Goal: Task Accomplishment & Management: Complete application form

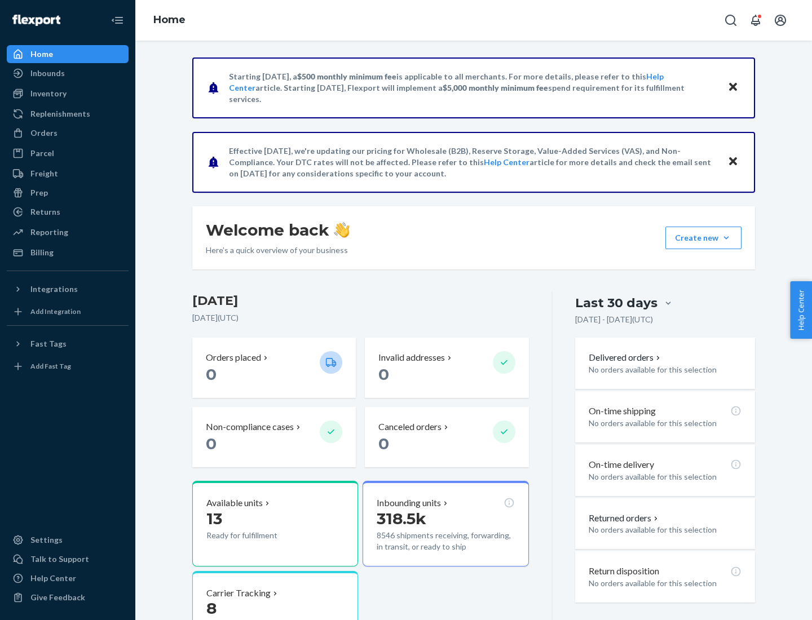
click at [726, 238] on button "Create new Create new inbound Create new order Create new product" at bounding box center [703, 238] width 76 height 23
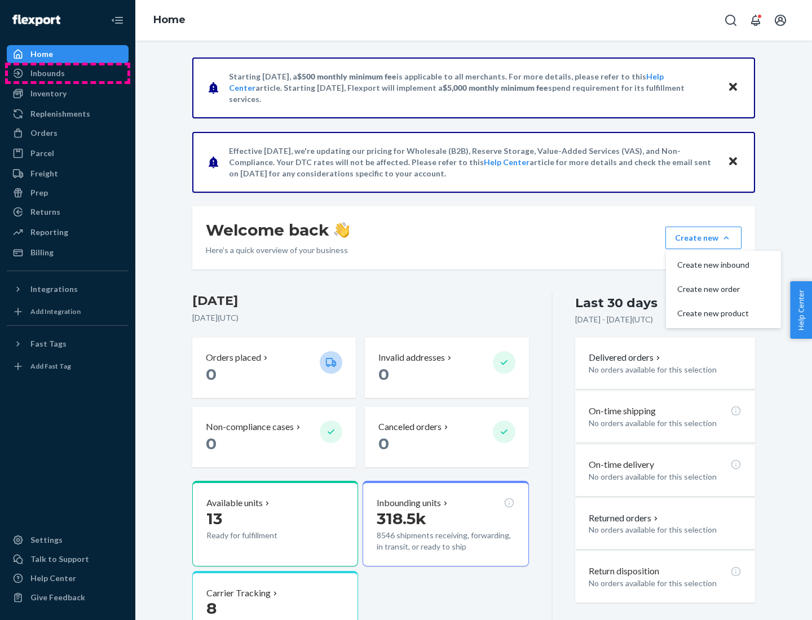
click at [68, 73] on div "Inbounds" at bounding box center [67, 73] width 119 height 16
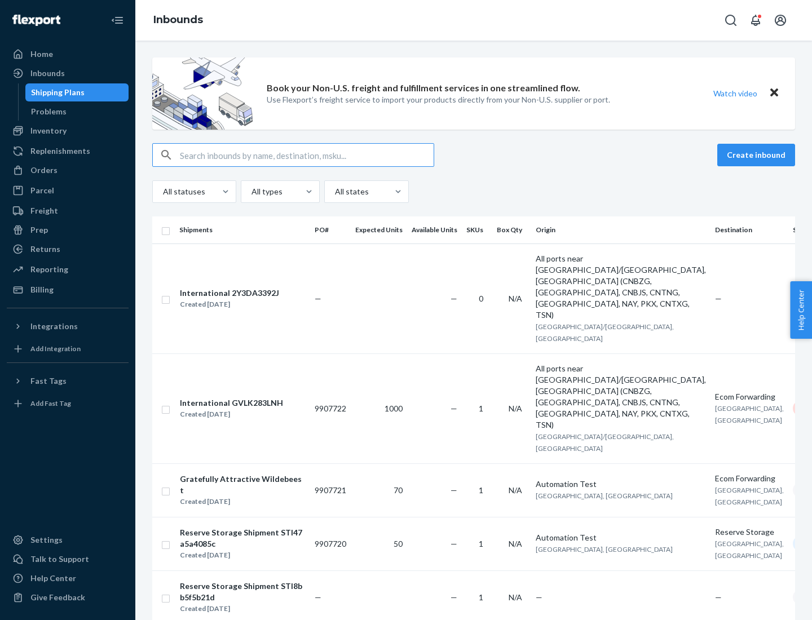
click at [758, 155] on button "Create inbound" at bounding box center [756, 155] width 78 height 23
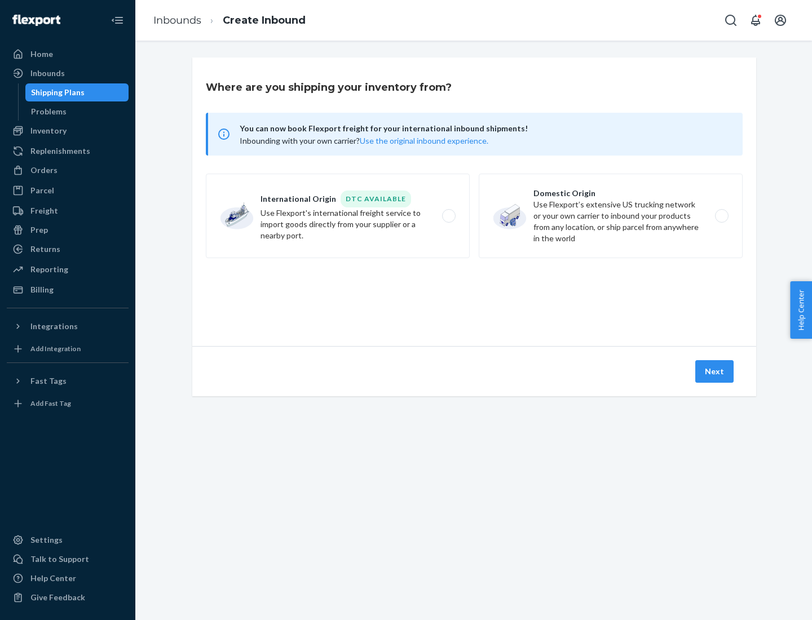
click at [610, 216] on label "Domestic Origin Use Flexport’s extensive US trucking network or your own carrie…" at bounding box center [611, 216] width 264 height 85
click at [721, 216] on input "Domestic Origin Use Flexport’s extensive US trucking network or your own carrie…" at bounding box center [724, 215] width 7 height 7
radio input "true"
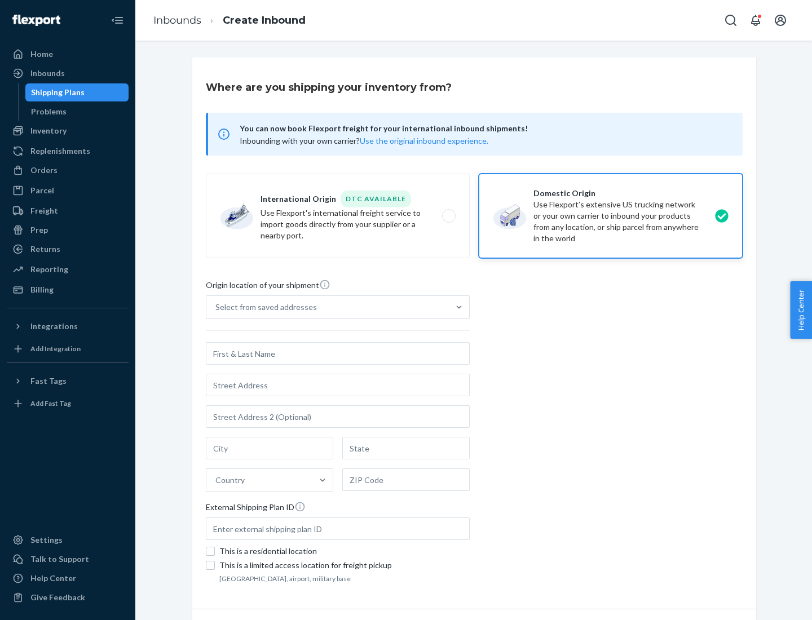
click at [263, 307] on div "Select from saved addresses" at bounding box center [265, 307] width 101 height 11
click at [216, 307] on input "Select from saved addresses" at bounding box center [215, 307] width 1 height 11
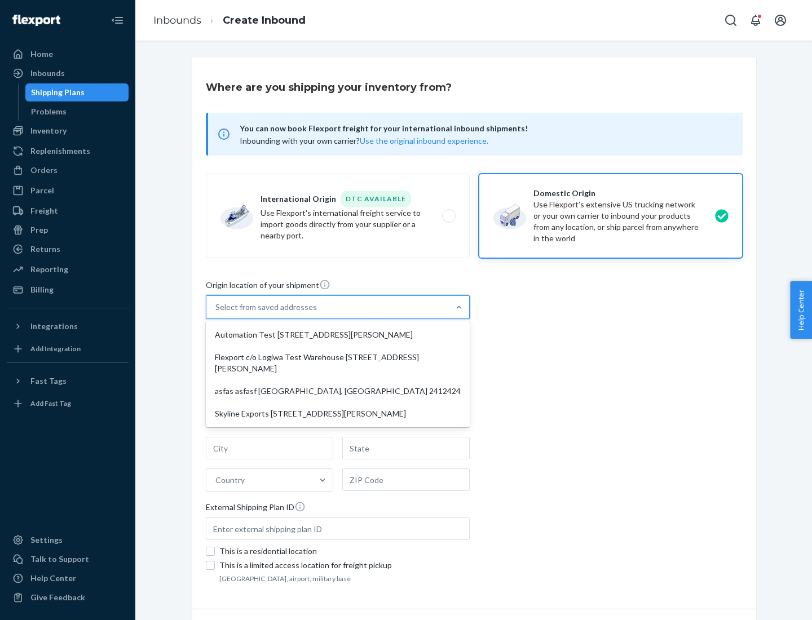
scroll to position [5, 0]
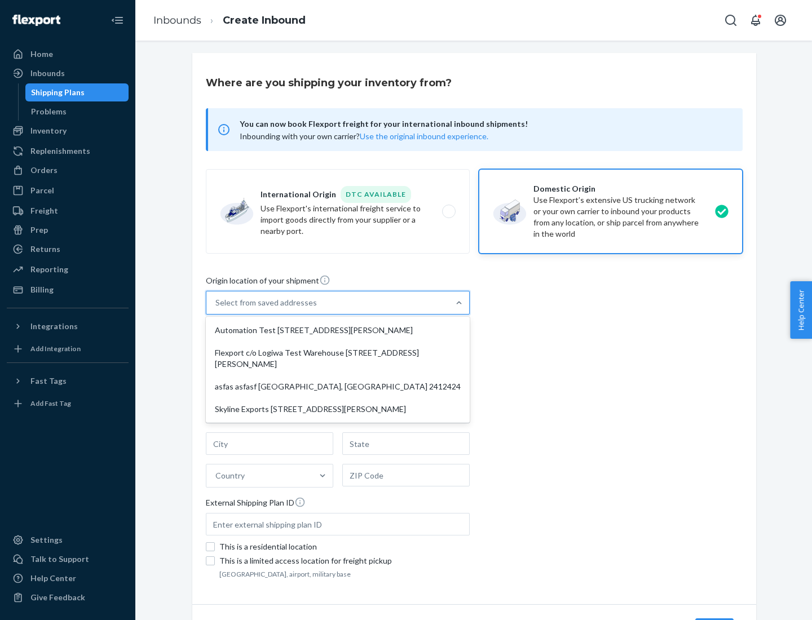
click at [338, 330] on div "Automation Test [STREET_ADDRESS][PERSON_NAME]" at bounding box center [337, 330] width 259 height 23
click at [216, 308] on input "option Automation Test [STREET_ADDRESS][PERSON_NAME] focused, 1 of 4. 4 results…" at bounding box center [215, 302] width 1 height 11
type input "Automation Test"
type input "9th Floor"
type input "[GEOGRAPHIC_DATA]"
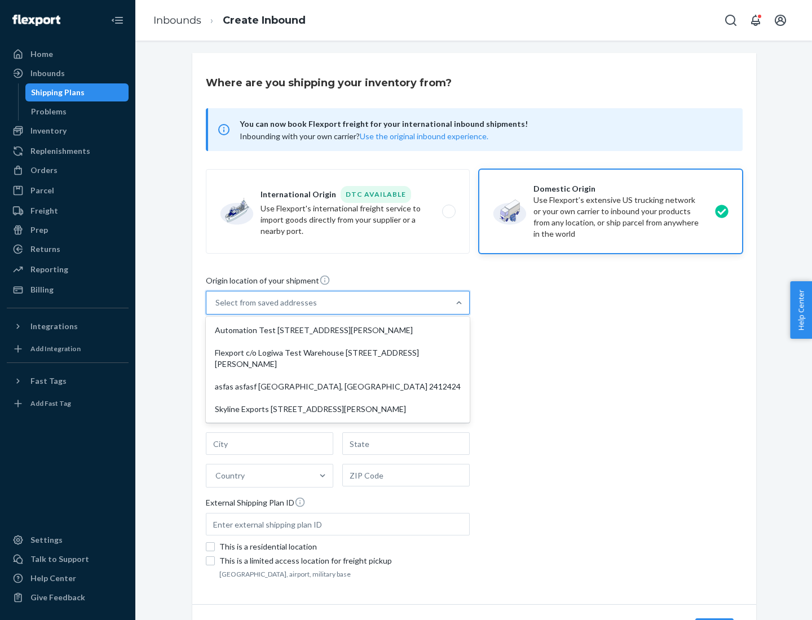
type input "CA"
type input "94104"
type input "[STREET_ADDRESS][PERSON_NAME]"
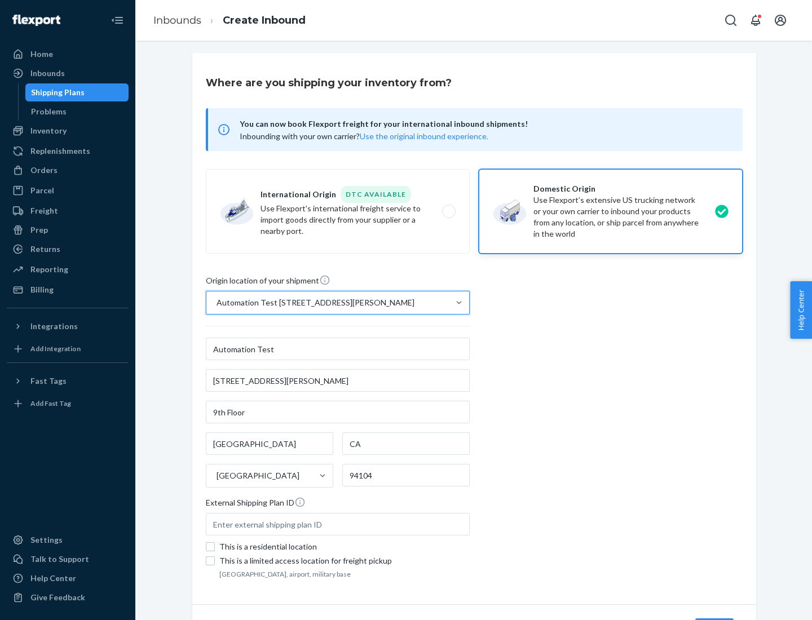
scroll to position [66, 0]
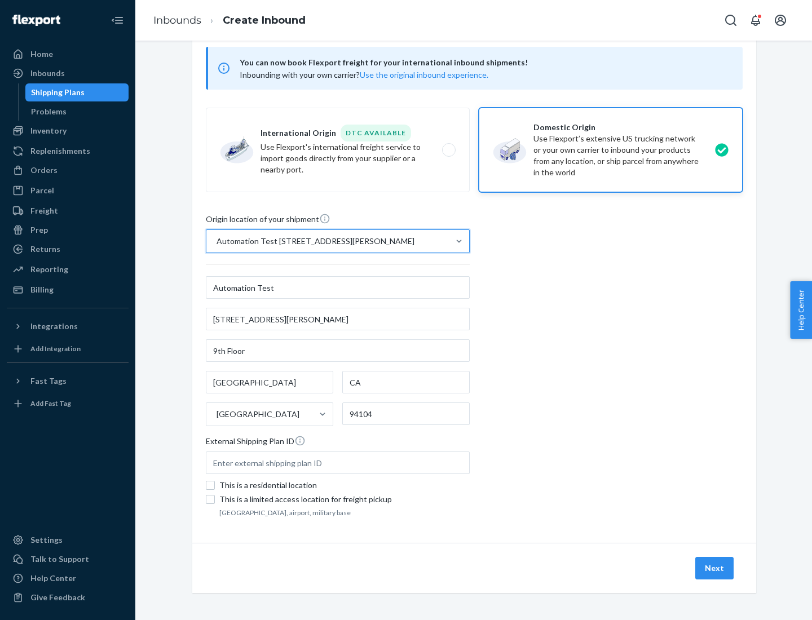
click at [715, 568] on button "Next" at bounding box center [714, 568] width 38 height 23
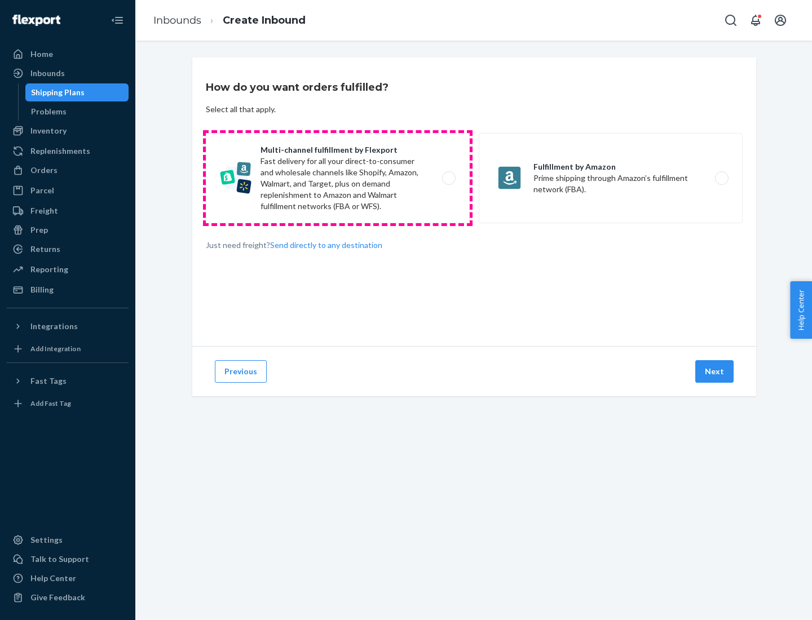
click at [338, 178] on label "Multi-channel fulfillment by Flexport Fast delivery for all your direct-to-cons…" at bounding box center [338, 178] width 264 height 90
click at [448, 178] on input "Multi-channel fulfillment by Flexport Fast delivery for all your direct-to-cons…" at bounding box center [451, 178] width 7 height 7
radio input "true"
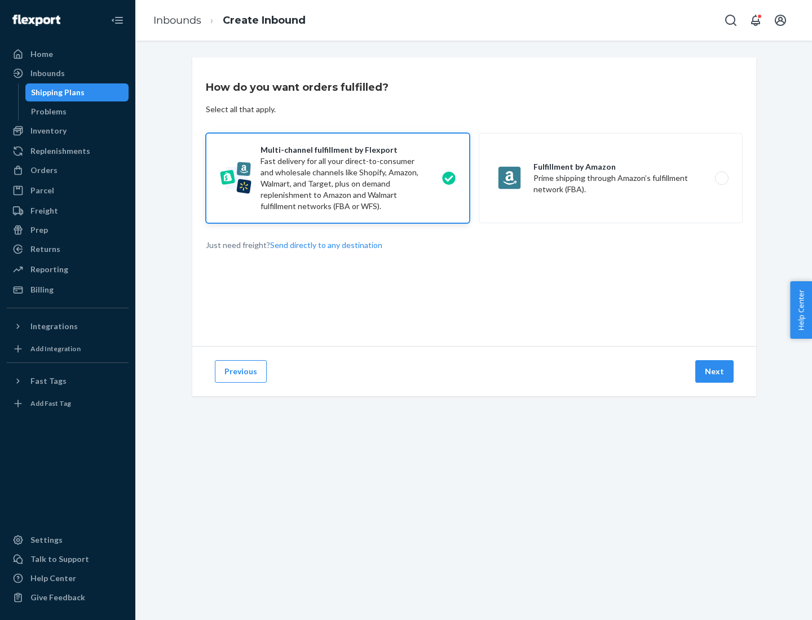
click at [715, 371] on button "Next" at bounding box center [714, 371] width 38 height 23
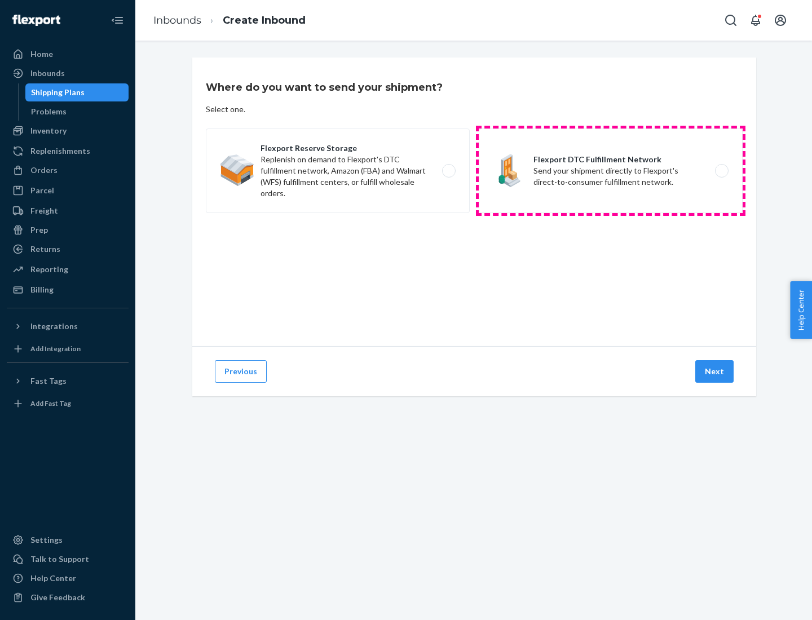
click at [610, 171] on label "Flexport DTC Fulfillment Network Send your shipment directly to Flexport's dire…" at bounding box center [611, 171] width 264 height 85
click at [721, 171] on input "Flexport DTC Fulfillment Network Send your shipment directly to Flexport's dire…" at bounding box center [724, 170] width 7 height 7
radio input "true"
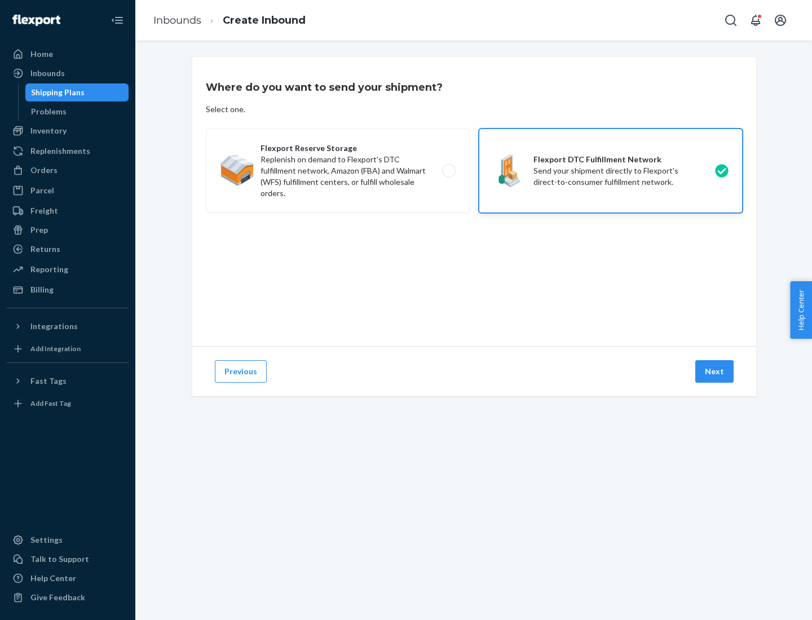
click at [715, 371] on button "Next" at bounding box center [714, 371] width 38 height 23
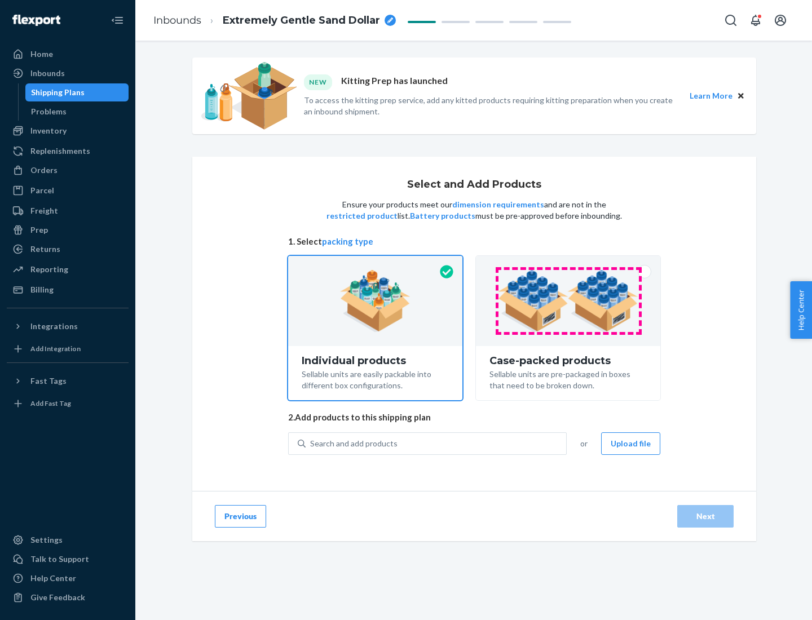
click at [568, 301] on img at bounding box center [568, 301] width 140 height 62
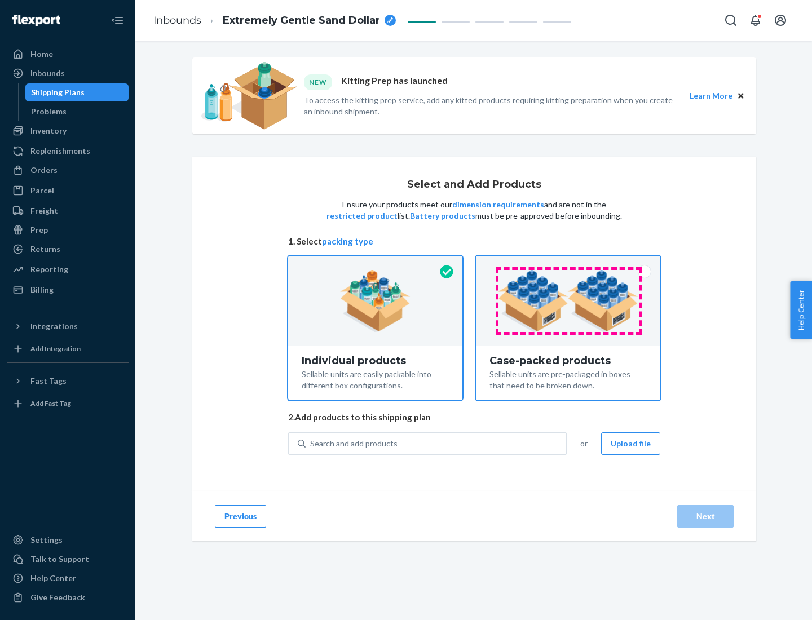
click at [568, 263] on input "Case-packed products Sellable units are pre-packaged in boxes that need to be b…" at bounding box center [567, 259] width 7 height 7
radio input "true"
radio input "false"
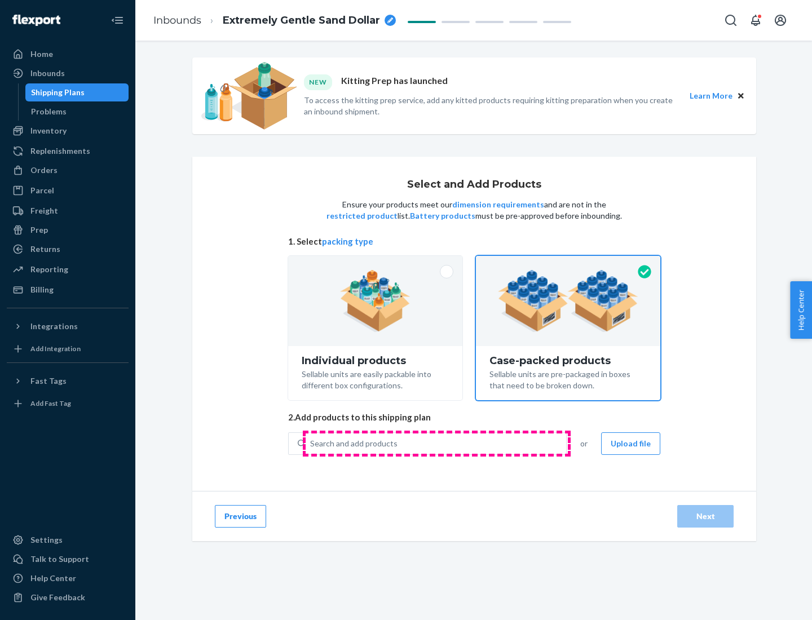
click at [436, 443] on div "Search and add products" at bounding box center [436, 443] width 260 height 20
click at [311, 443] on input "Search and add products" at bounding box center [310, 443] width 1 height 11
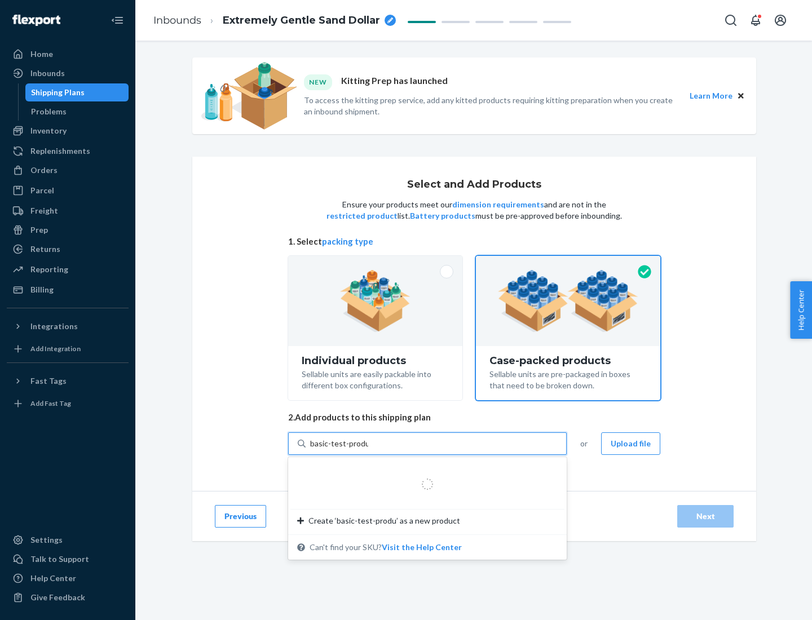
type input "basic-test-product-1"
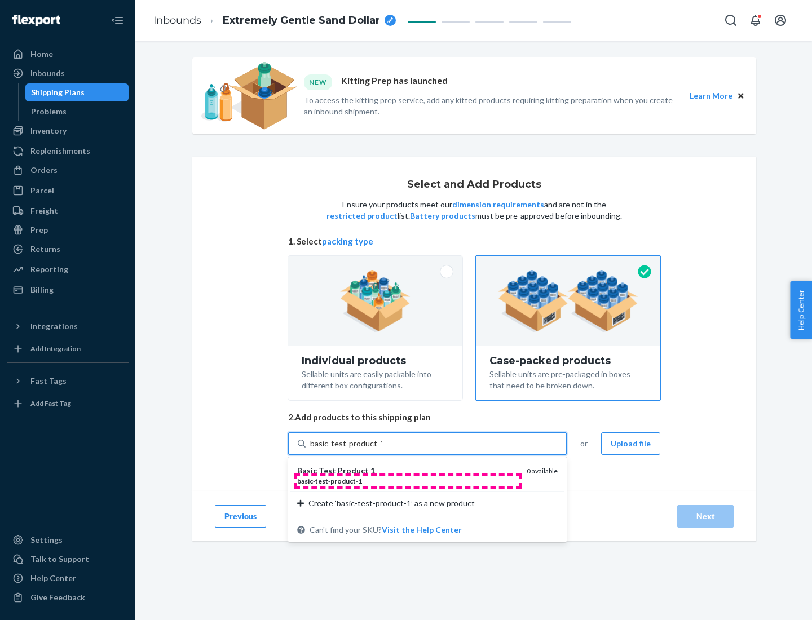
click at [408, 481] on div "basic - test - product - 1" at bounding box center [407, 481] width 220 height 10
click at [382, 449] on input "basic-test-product-1" at bounding box center [346, 443] width 72 height 11
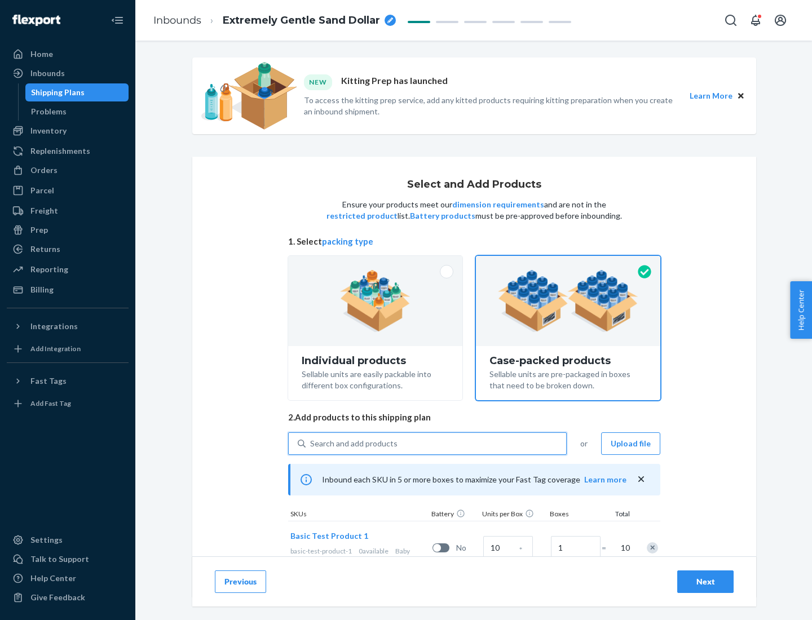
scroll to position [41, 0]
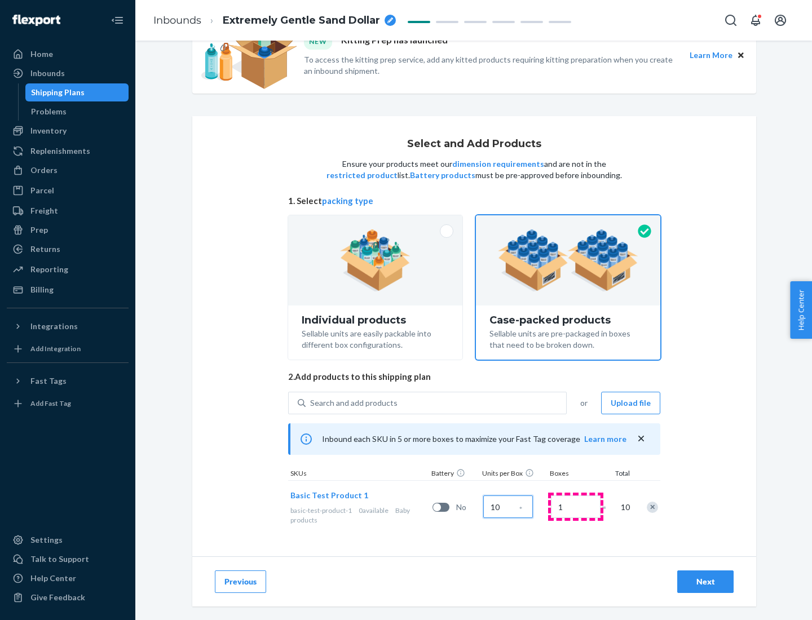
type input "10"
type input "7"
click at [705, 582] on div "Next" at bounding box center [705, 581] width 37 height 11
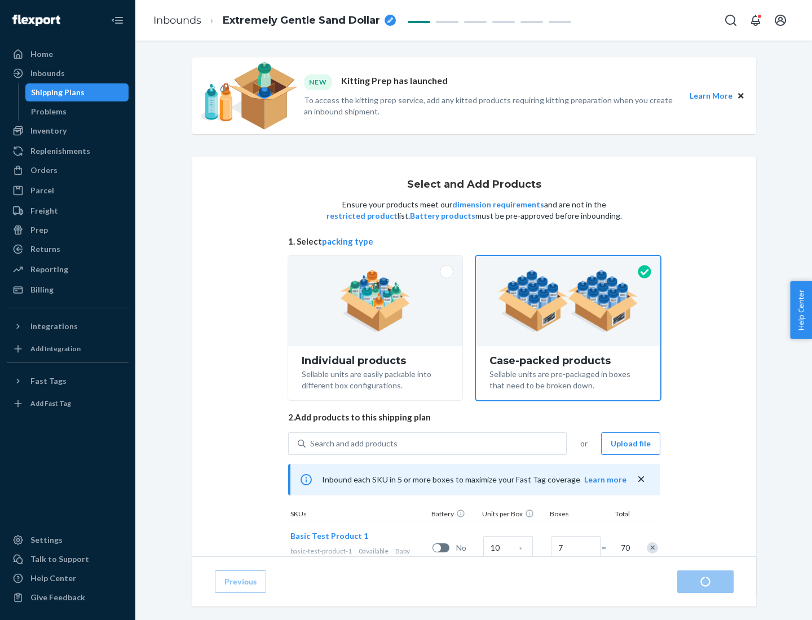
radio input "true"
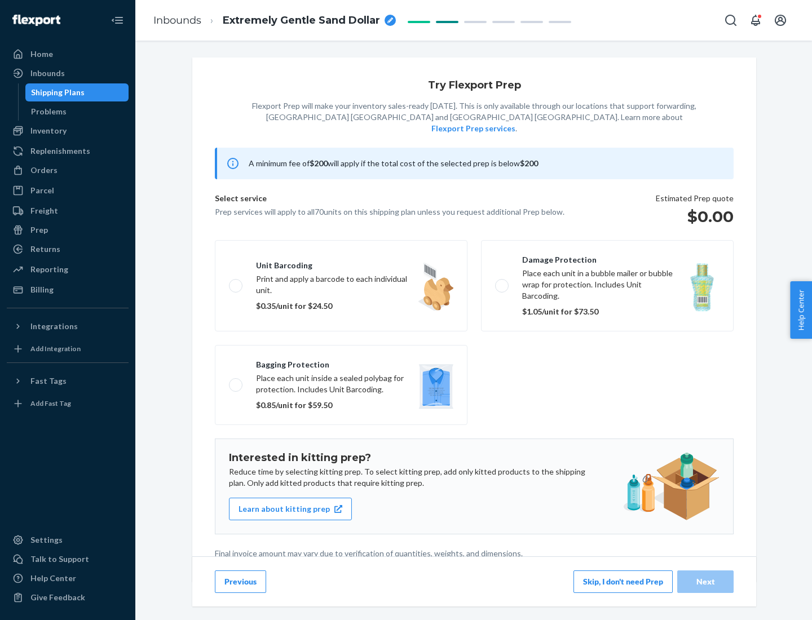
scroll to position [3, 0]
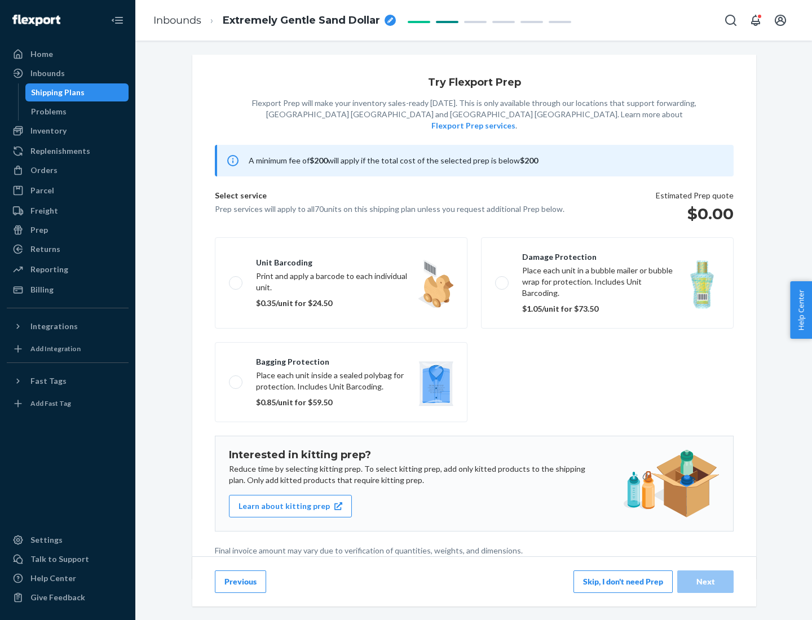
click at [341, 359] on label "Bagging protection Place each unit inside a sealed polybag for protection. Incl…" at bounding box center [341, 382] width 253 height 80
click at [236, 378] on input "Bagging protection Place each unit inside a sealed polybag for protection. Incl…" at bounding box center [232, 381] width 7 height 7
checkbox input "true"
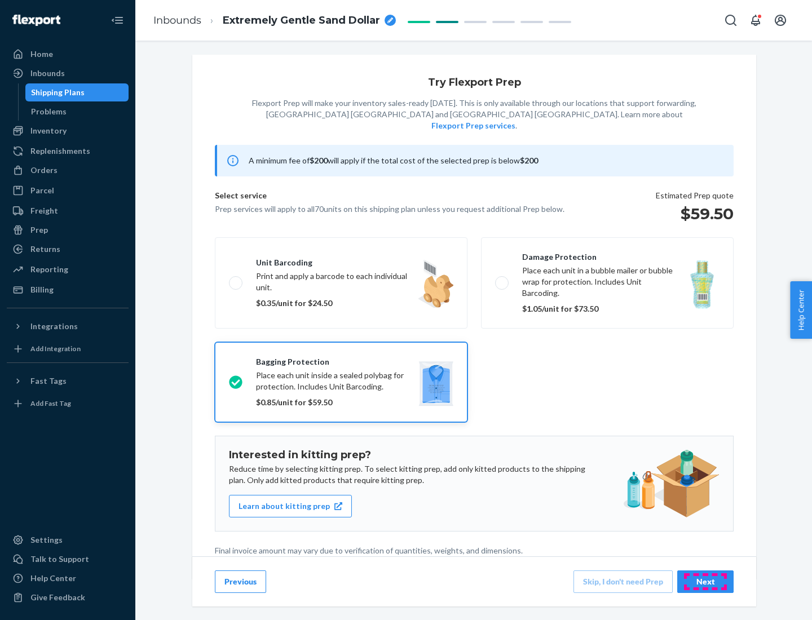
click at [705, 581] on div "Next" at bounding box center [705, 581] width 37 height 11
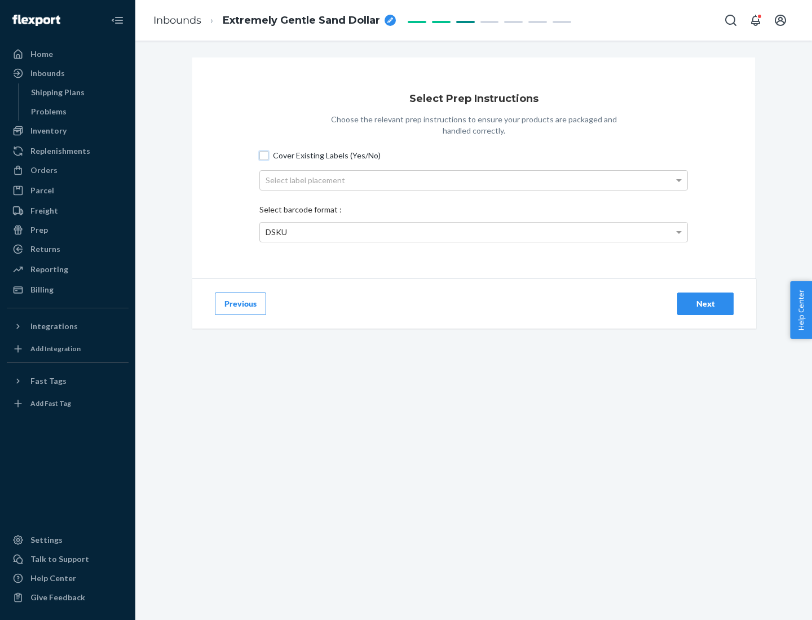
click at [264, 155] on input "Cover Existing Labels (Yes/No)" at bounding box center [263, 155] width 9 height 9
checkbox input "true"
click at [473, 180] on div "Select label placement" at bounding box center [473, 180] width 427 height 19
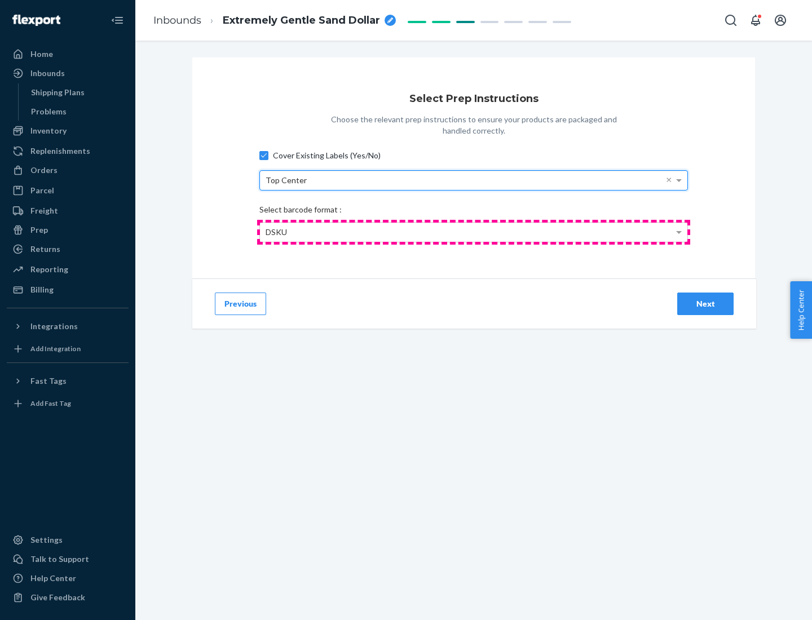
click at [473, 232] on div "DSKU" at bounding box center [473, 232] width 427 height 19
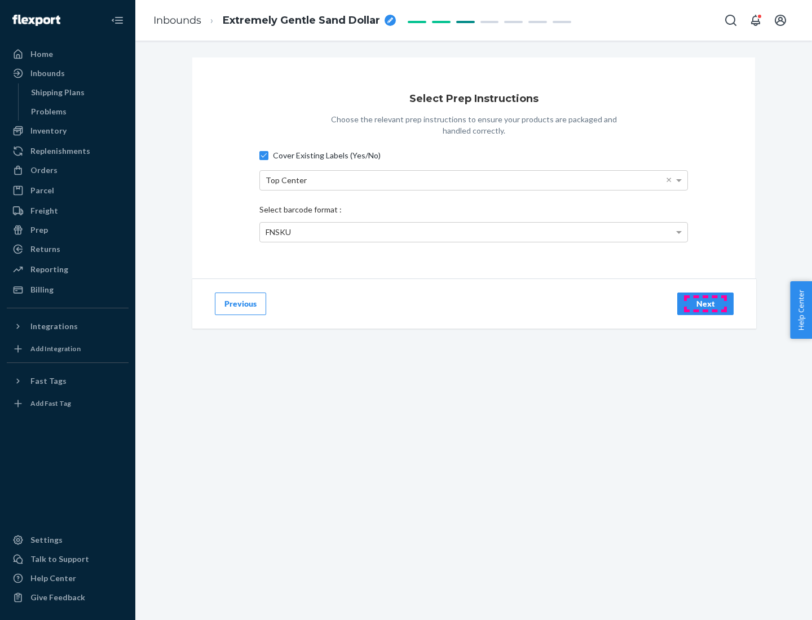
click at [705, 303] on div "Next" at bounding box center [705, 303] width 37 height 11
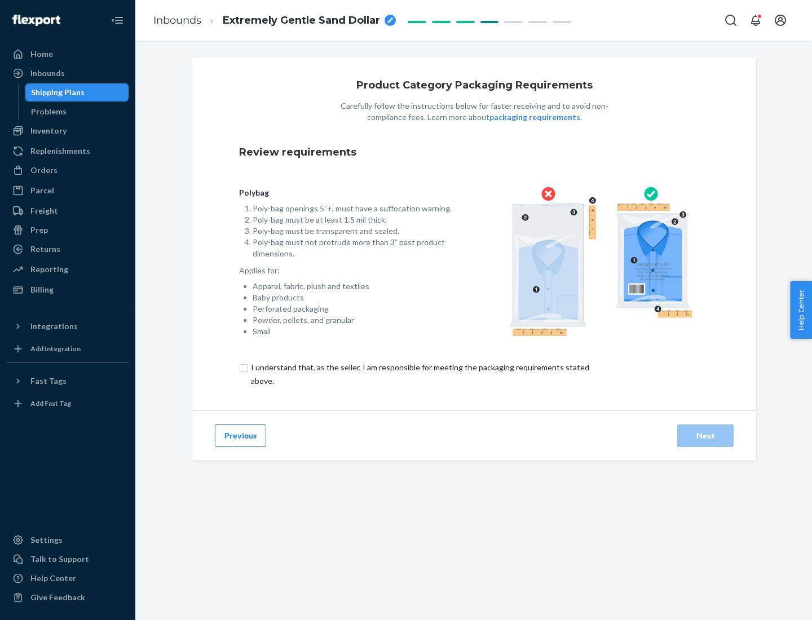
click at [419, 374] on input "checkbox" at bounding box center [426, 374] width 375 height 27
checkbox input "true"
click at [705, 435] on div "Next" at bounding box center [705, 435] width 37 height 11
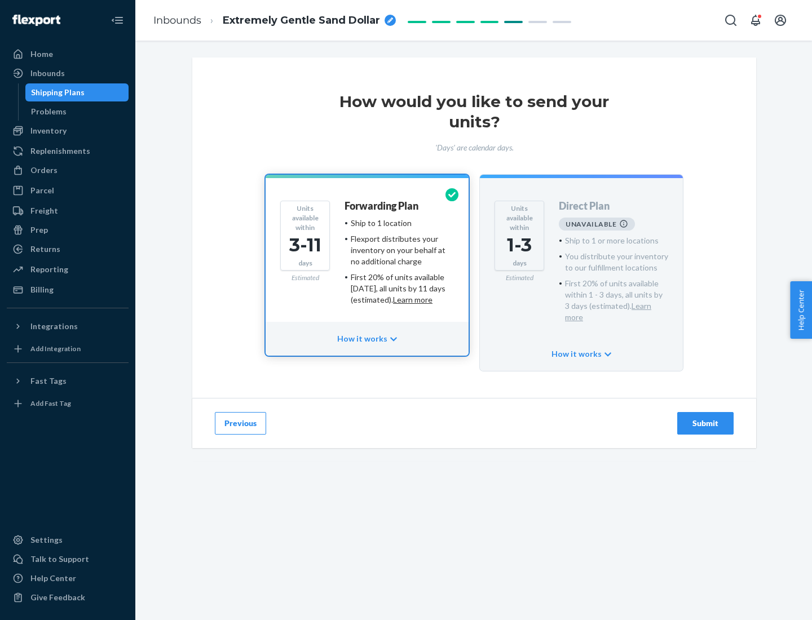
click at [382, 206] on h4 "Forwarding Plan" at bounding box center [381, 206] width 74 height 11
click at [705, 418] on div "Submit" at bounding box center [705, 423] width 37 height 11
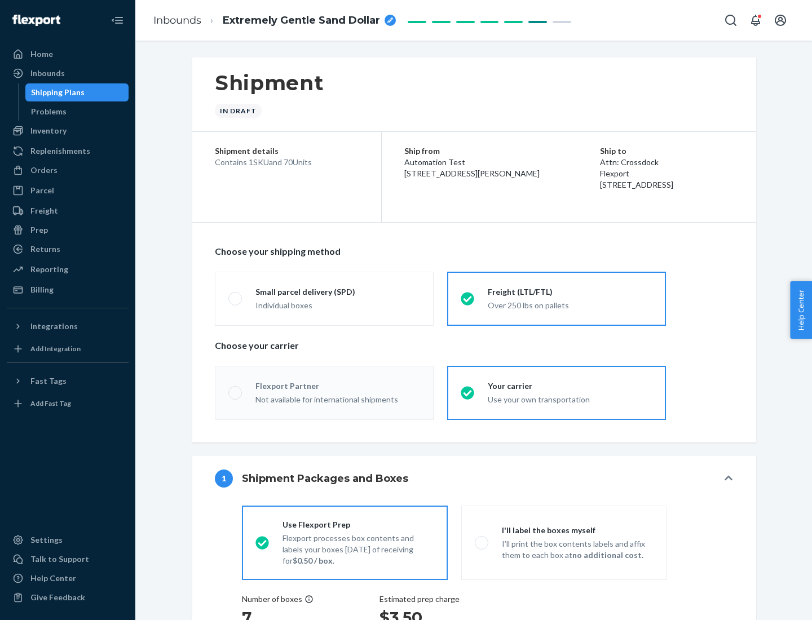
radio input "true"
radio input "false"
radio input "true"
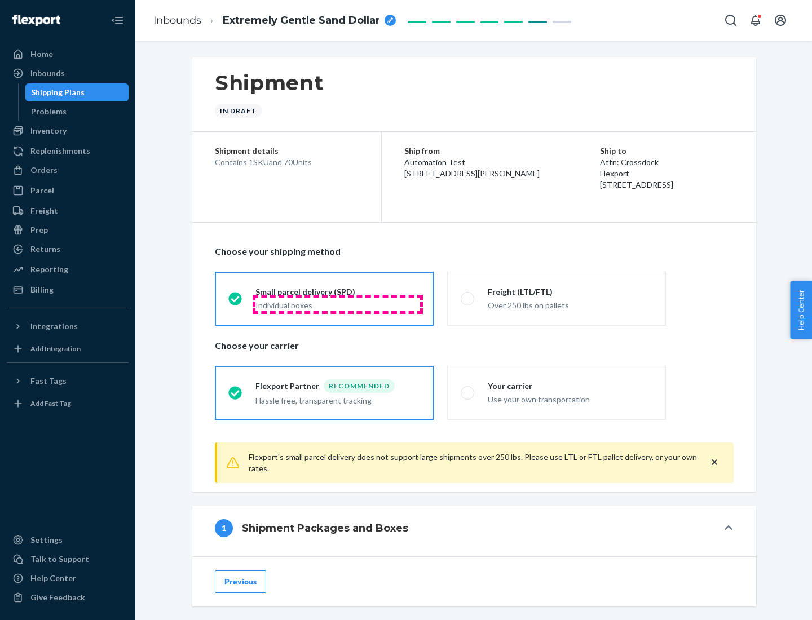
click at [338, 304] on div "Individual boxes" at bounding box center [337, 305] width 165 height 11
click at [236, 302] on input "Small parcel delivery (SPD) Individual boxes" at bounding box center [231, 298] width 7 height 7
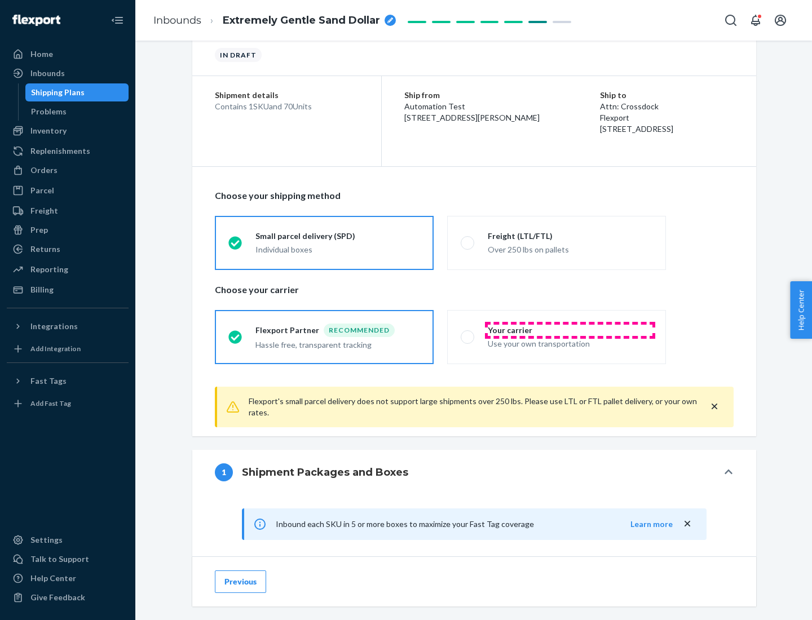
click at [570, 330] on div "Your carrier" at bounding box center [570, 330] width 165 height 11
click at [468, 333] on input "Your carrier Use your own transportation" at bounding box center [464, 336] width 7 height 7
radio input "true"
radio input "false"
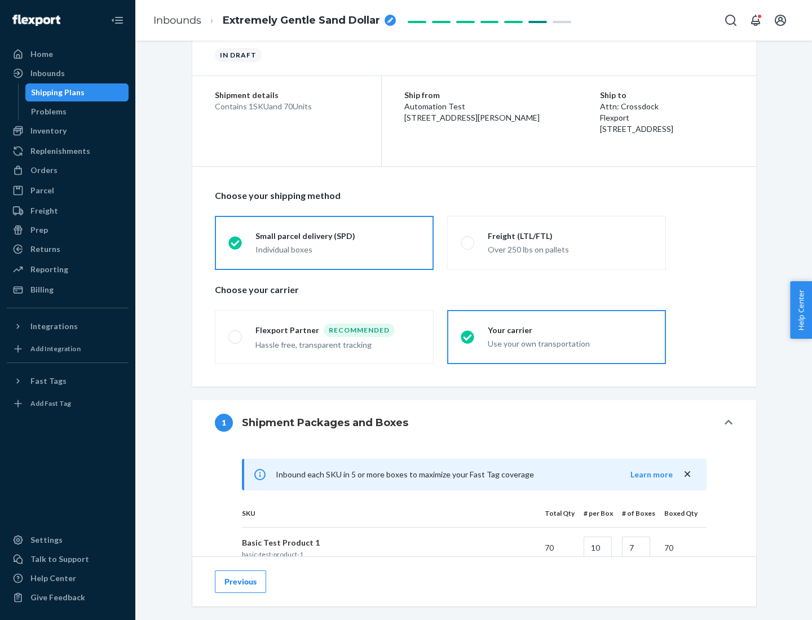
scroll to position [273, 0]
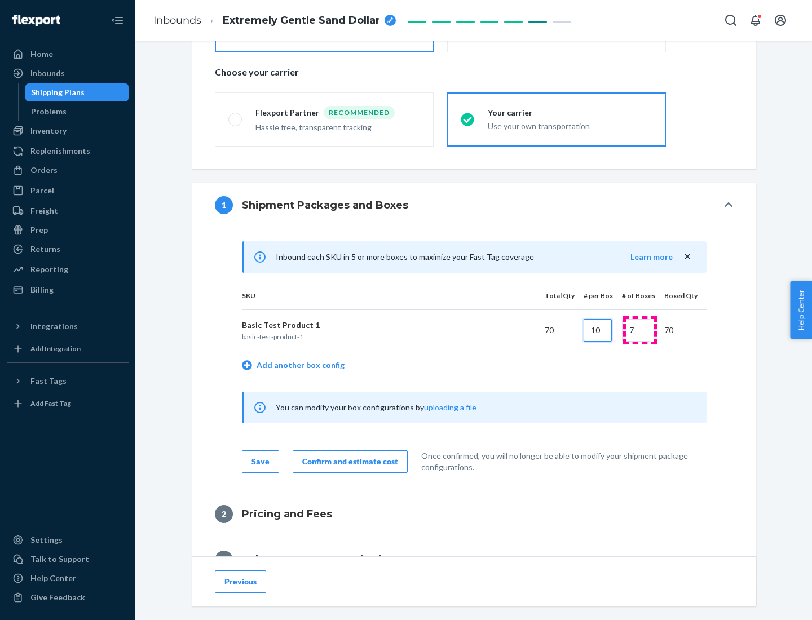
type input "10"
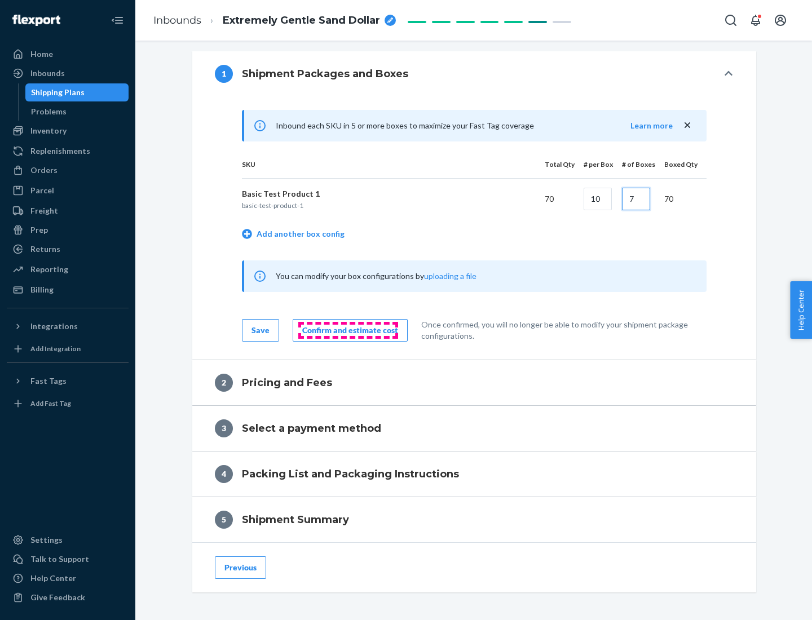
type input "7"
click at [348, 330] on div "Confirm and estimate cost" at bounding box center [350, 330] width 96 height 11
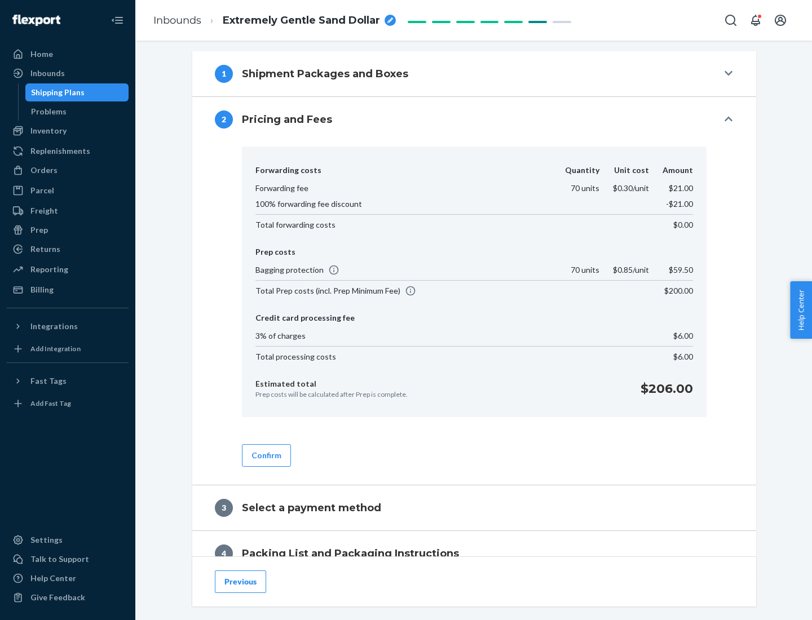
scroll to position [458, 0]
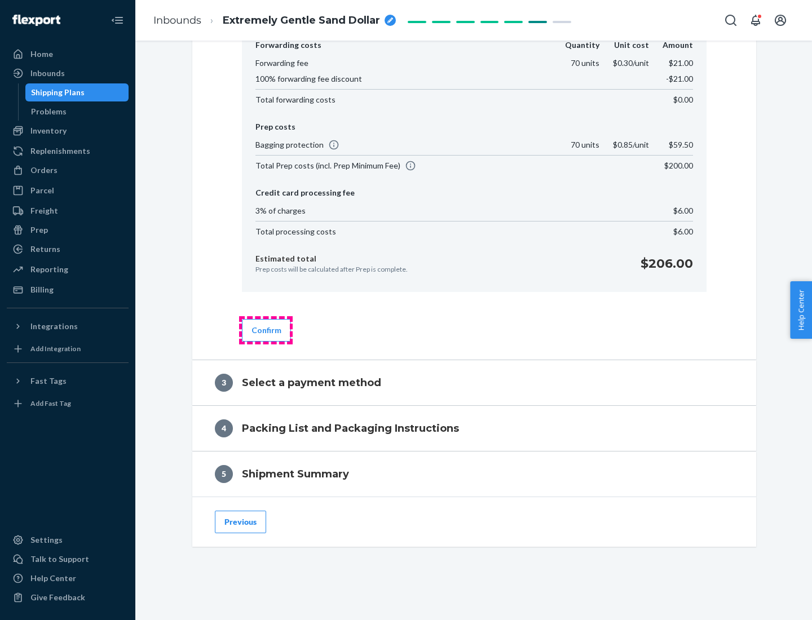
click at [265, 330] on button "Confirm" at bounding box center [266, 330] width 49 height 23
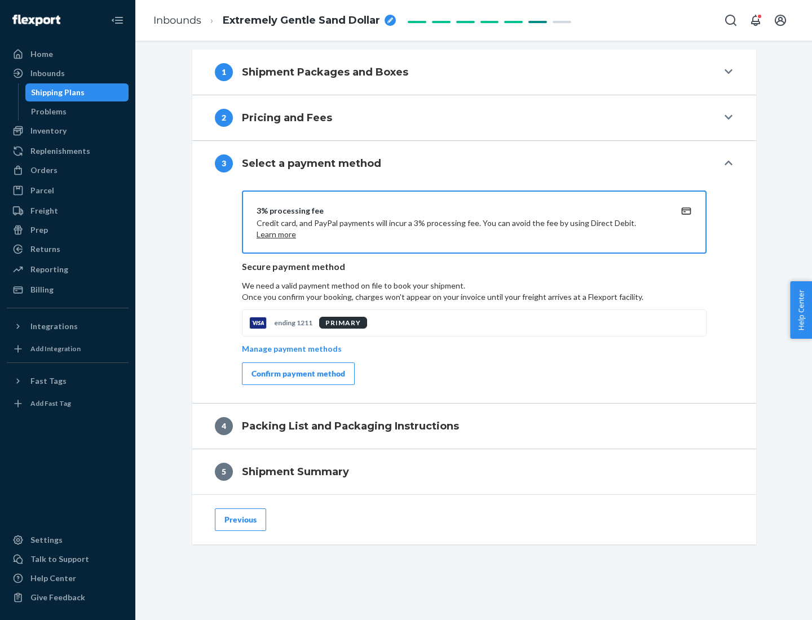
scroll to position [406, 0]
click at [297, 374] on div "Confirm payment method" at bounding box center [298, 373] width 94 height 11
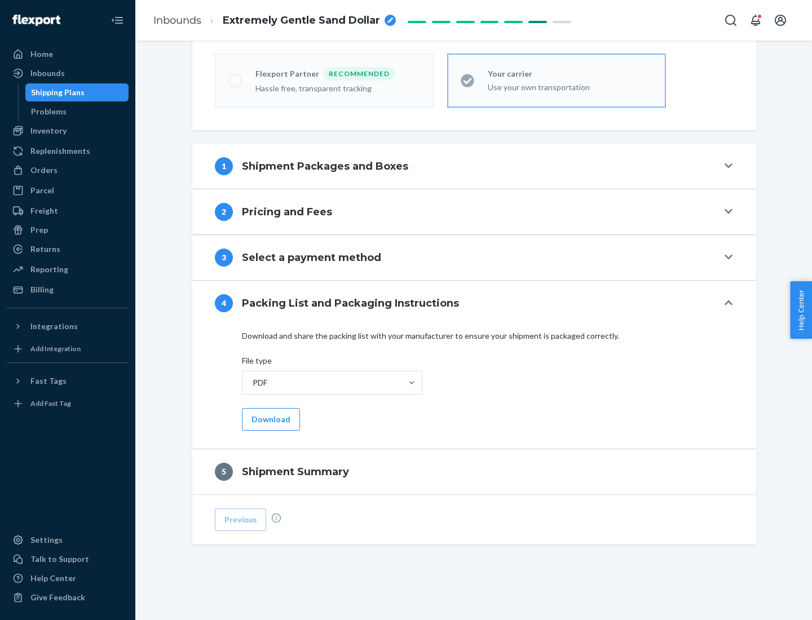
scroll to position [312, 0]
click at [269, 419] on button "Download" at bounding box center [271, 419] width 58 height 23
